Goal: Task Accomplishment & Management: Complete application form

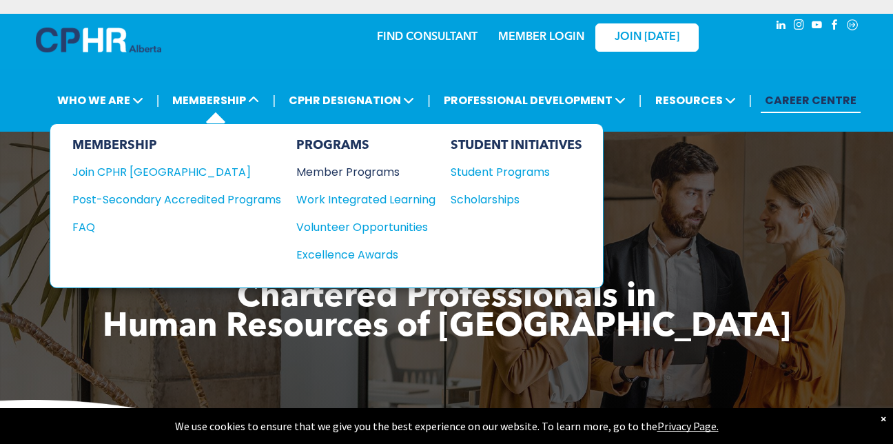
click at [329, 169] on div "Member Programs" at bounding box center [358, 171] width 125 height 17
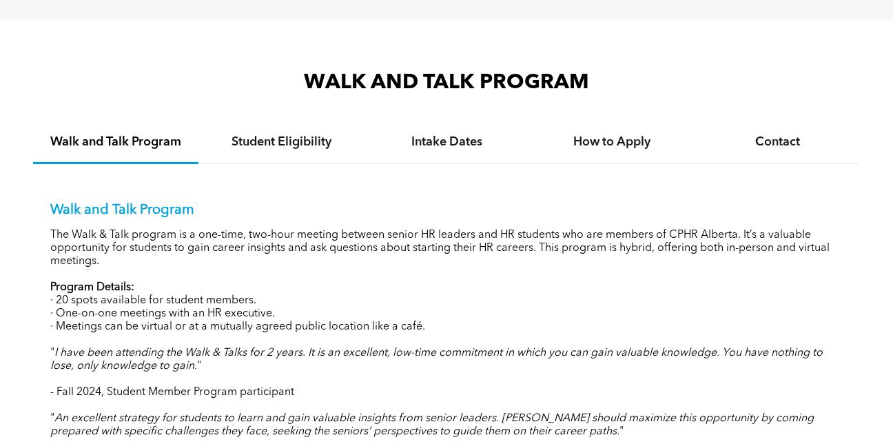
scroll to position [1263, 0]
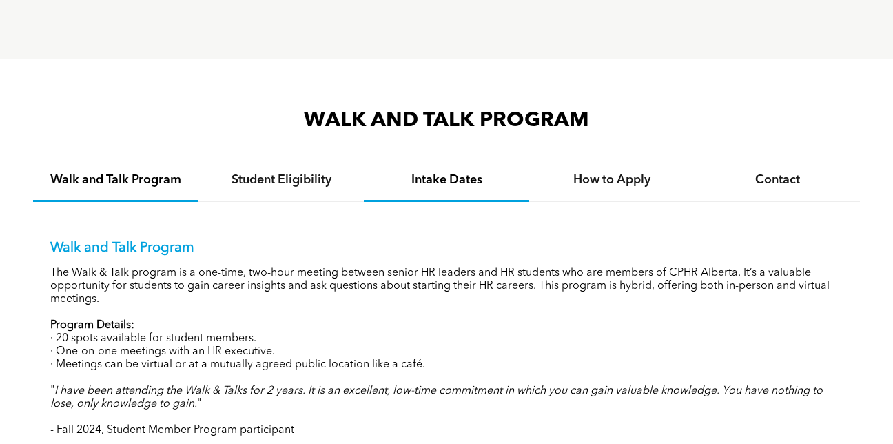
click at [457, 172] on h4 "Intake Dates" at bounding box center [446, 179] width 141 height 15
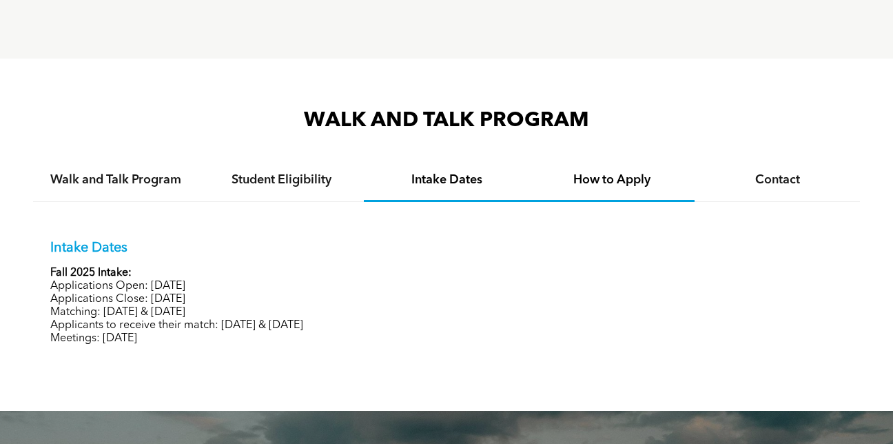
click at [637, 172] on h4 "How to Apply" at bounding box center [612, 179] width 141 height 15
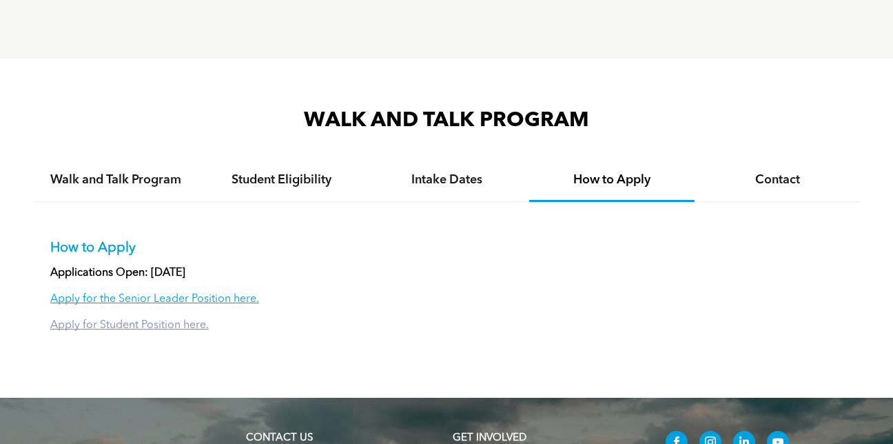
click at [109, 320] on link "Apply for Student Position here." at bounding box center [129, 325] width 159 height 11
